Goal: Information Seeking & Learning: Learn about a topic

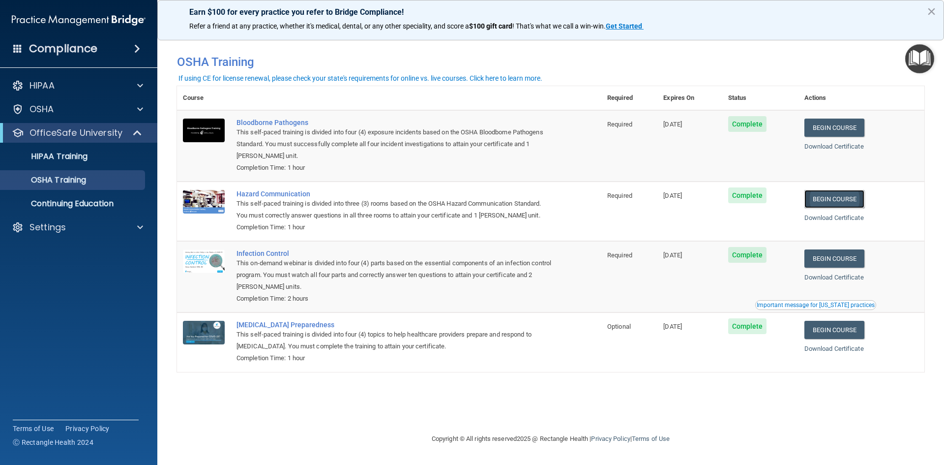
click at [855, 195] on link "Begin Course" at bounding box center [835, 199] width 60 height 18
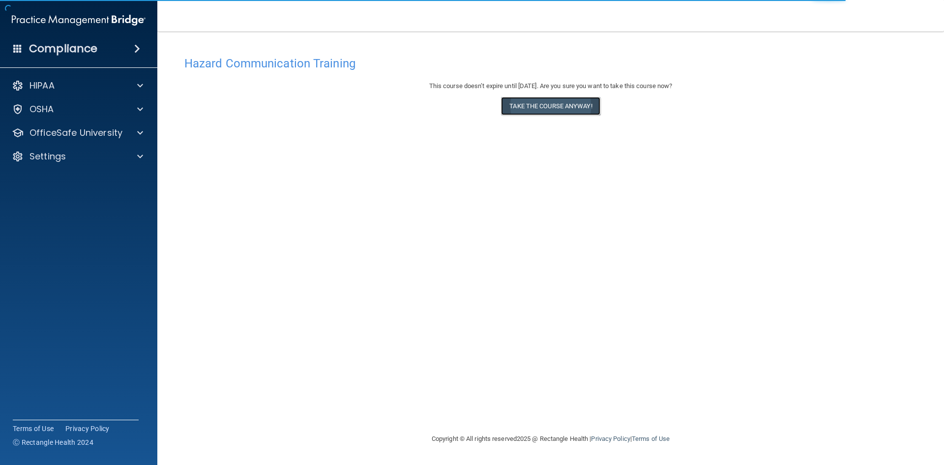
click at [562, 107] on button "Take the course anyway!" at bounding box center [550, 106] width 99 height 18
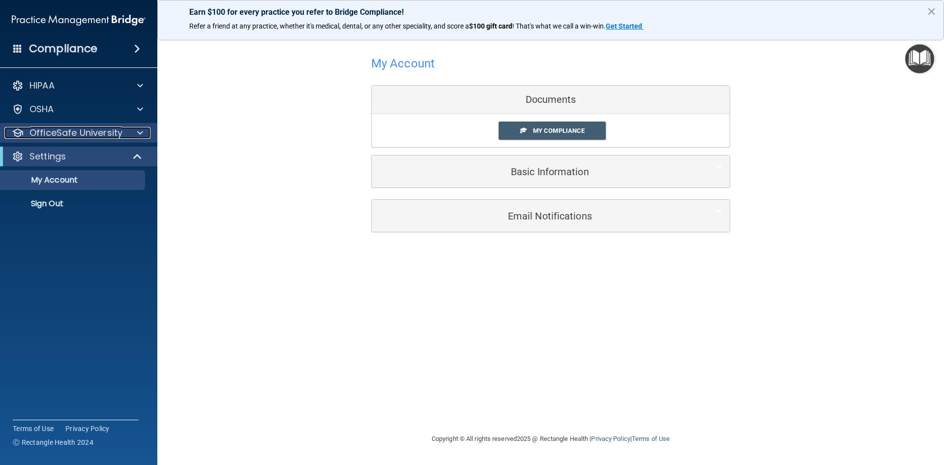
click at [137, 135] on span at bounding box center [140, 133] width 6 height 12
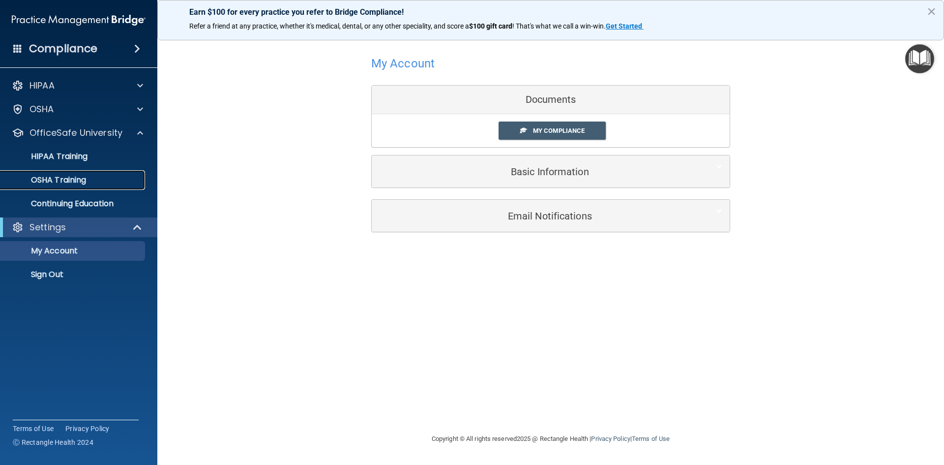
click at [88, 179] on div "OSHA Training" at bounding box center [73, 180] width 134 height 10
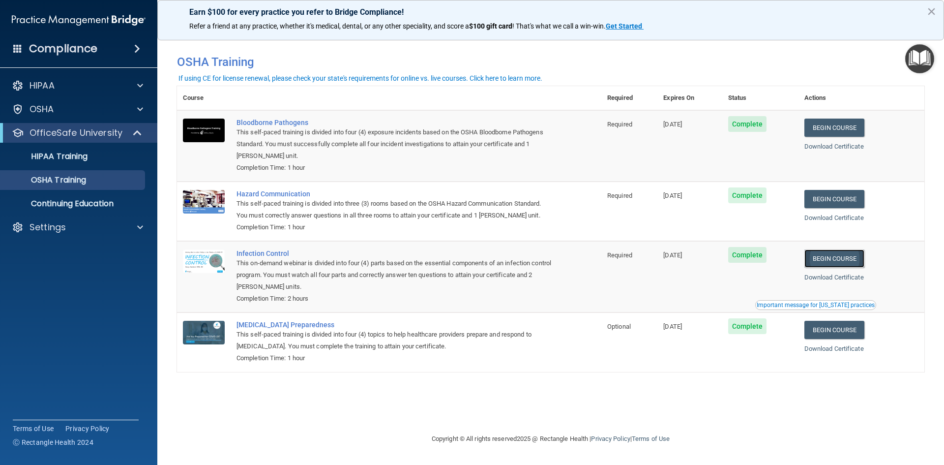
click at [851, 258] on link "Begin Course" at bounding box center [835, 258] width 60 height 18
click at [856, 259] on link "Begin Course" at bounding box center [835, 258] width 60 height 18
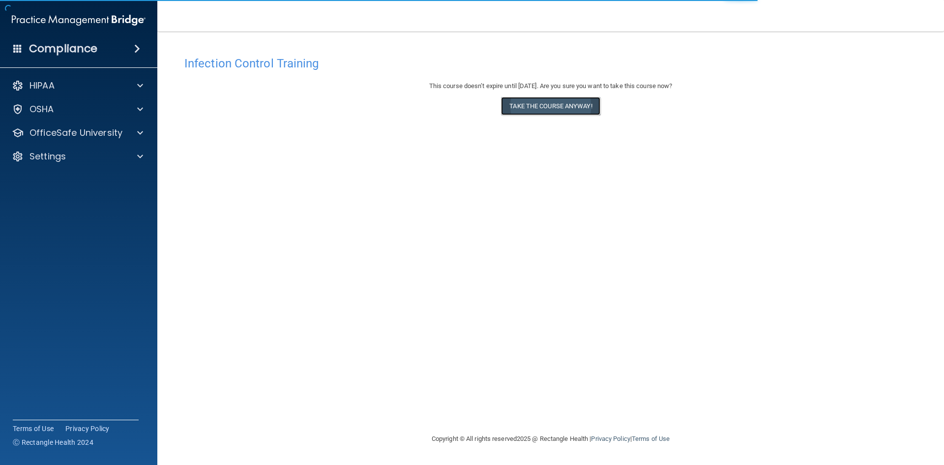
click at [546, 111] on button "Take the course anyway!" at bounding box center [550, 106] width 99 height 18
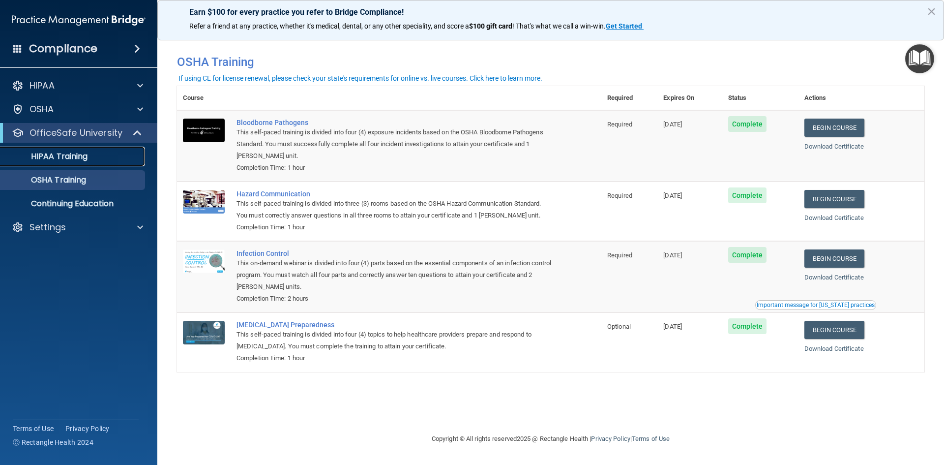
click at [91, 158] on div "HIPAA Training" at bounding box center [73, 157] width 134 height 10
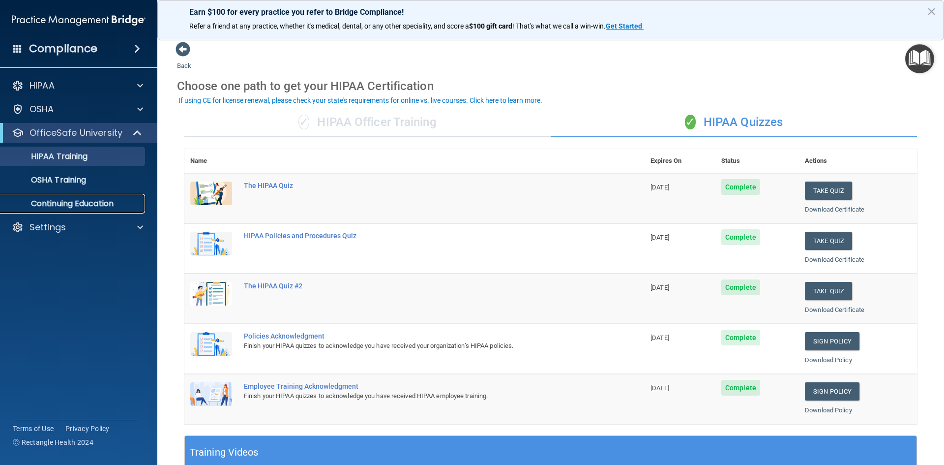
click at [117, 205] on p "Continuing Education" at bounding box center [73, 204] width 134 height 10
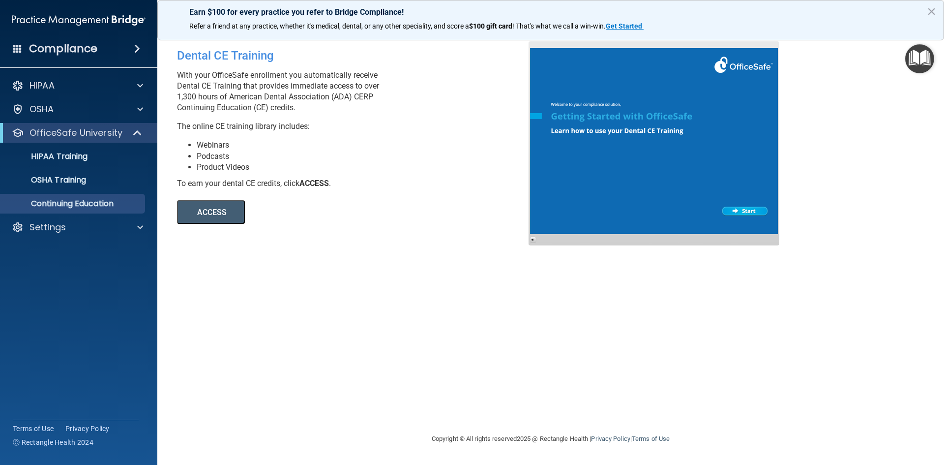
click at [216, 213] on button "ACCESS" at bounding box center [211, 212] width 68 height 24
